Goal: Task Accomplishment & Management: Complete application form

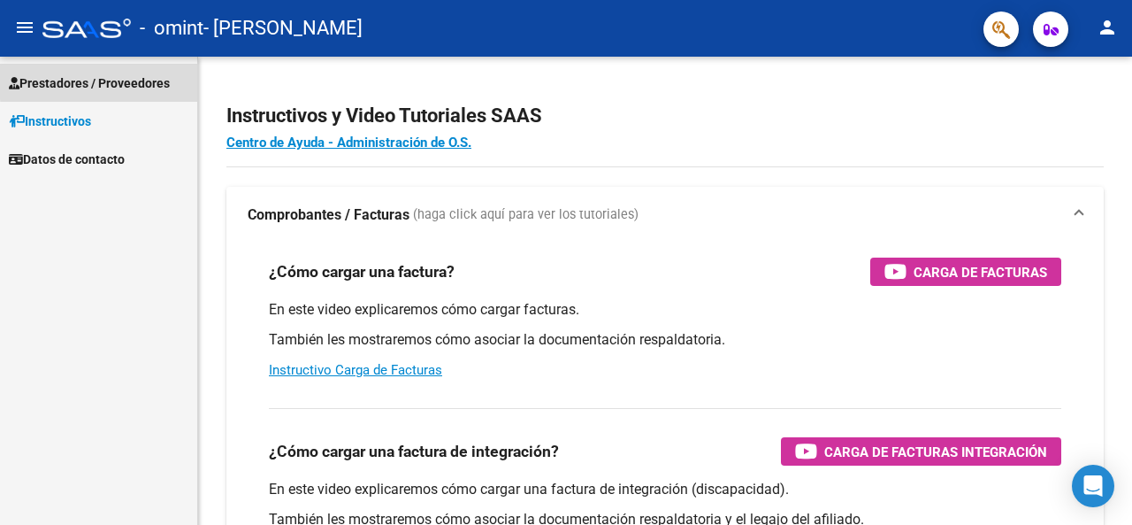
click at [150, 78] on span "Prestadores / Proveedores" at bounding box center [89, 82] width 161 height 19
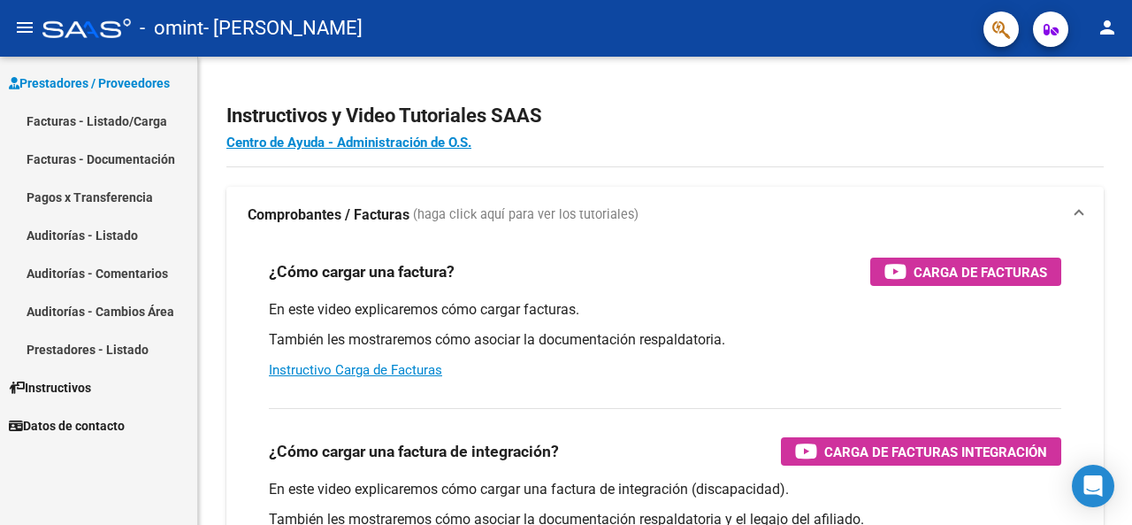
click at [157, 116] on link "Facturas - Listado/Carga" at bounding box center [98, 121] width 197 height 38
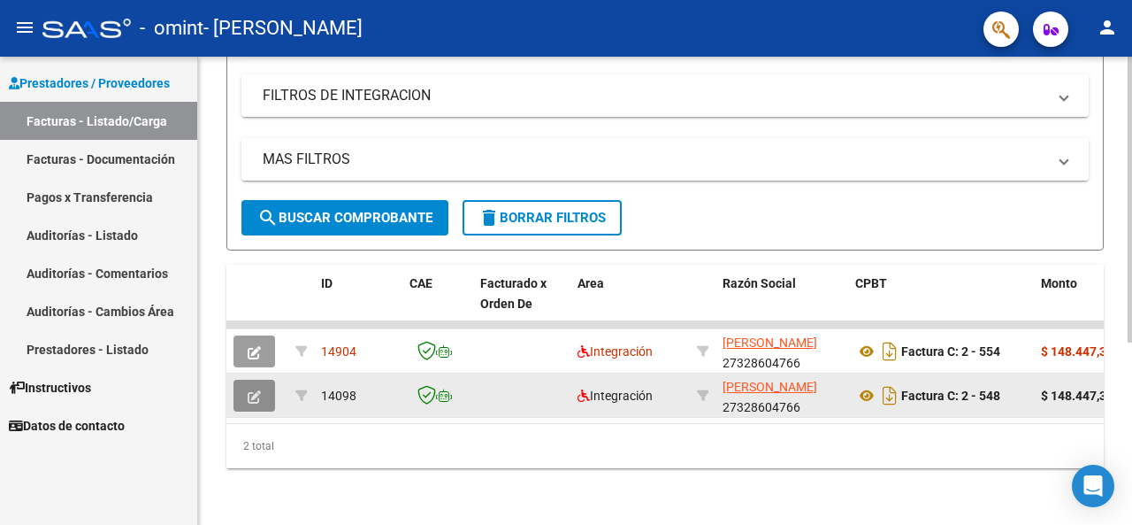
click at [262, 384] on button "button" at bounding box center [255, 396] width 42 height 32
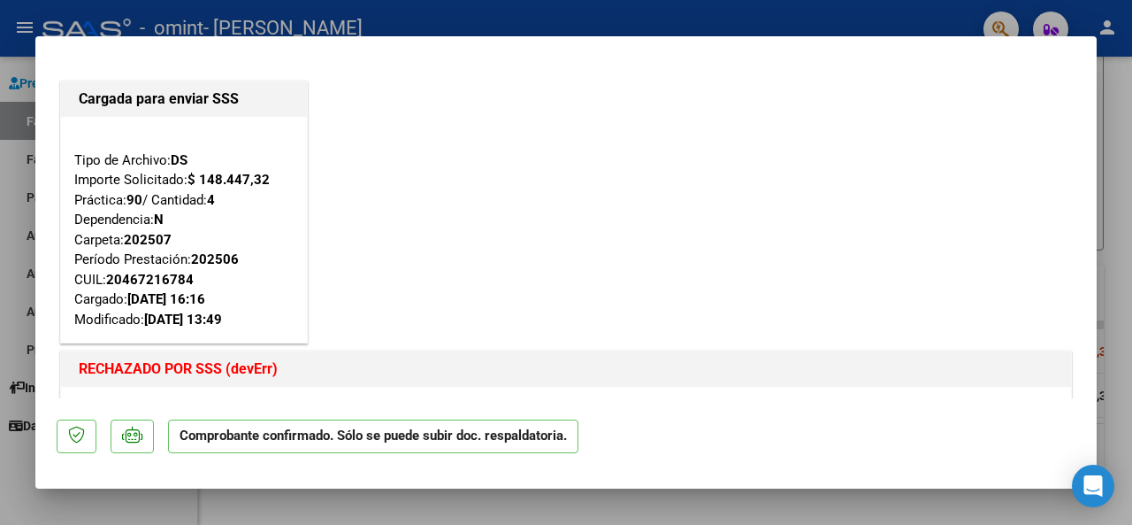
click at [1116, 123] on div at bounding box center [566, 262] width 1132 height 525
type input "$ 0,00"
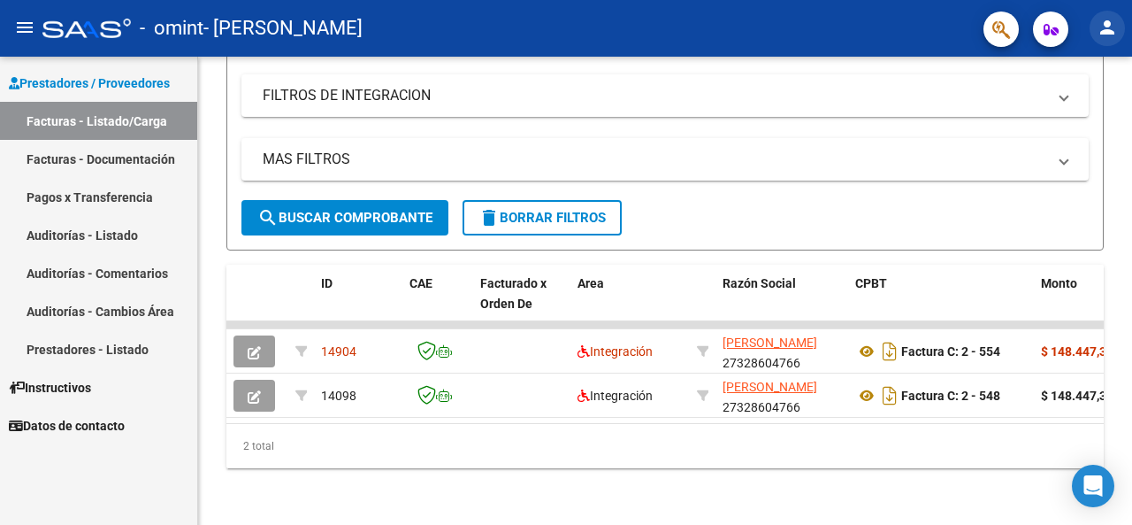
click at [1111, 38] on button "person" at bounding box center [1107, 28] width 35 height 35
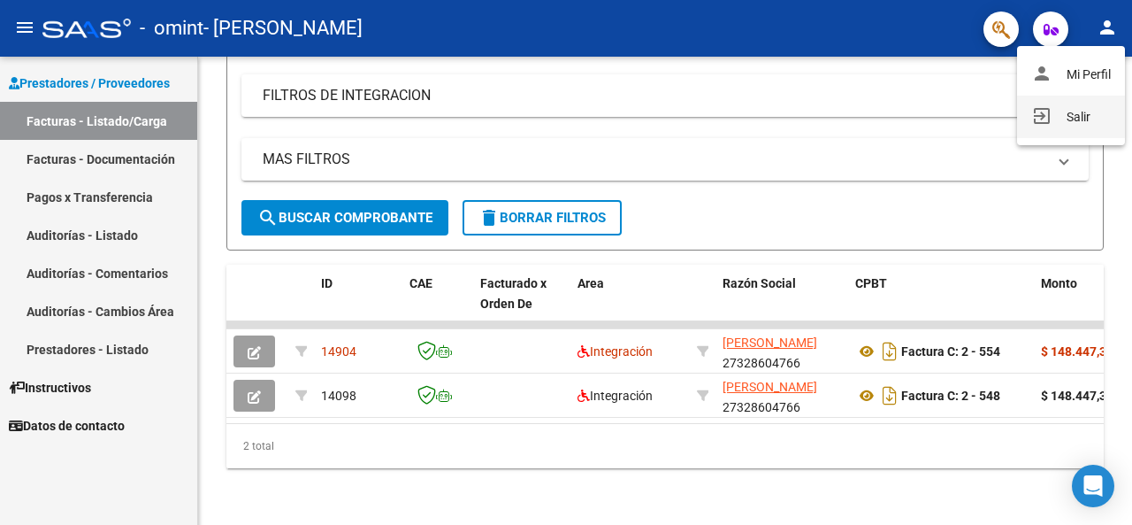
click at [1087, 115] on button "exit_to_app Salir" at bounding box center [1071, 117] width 108 height 42
